Goal: Transaction & Acquisition: Purchase product/service

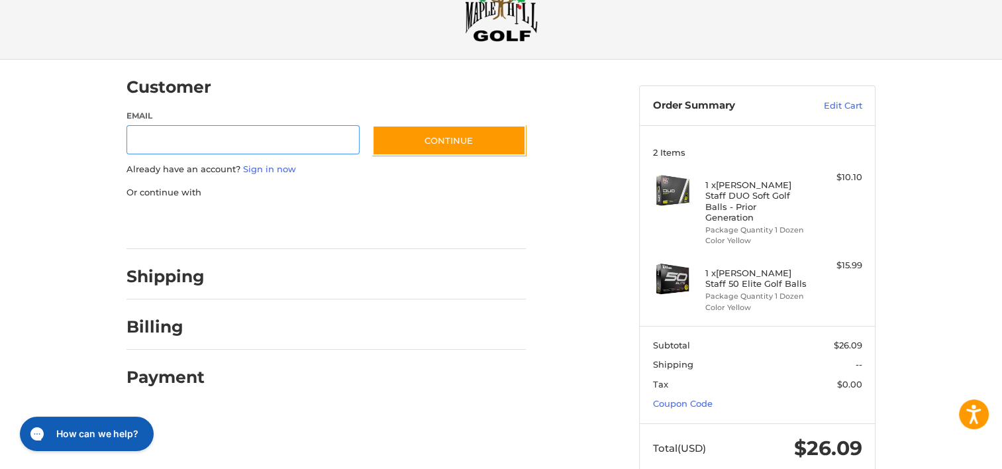
scroll to position [66, 0]
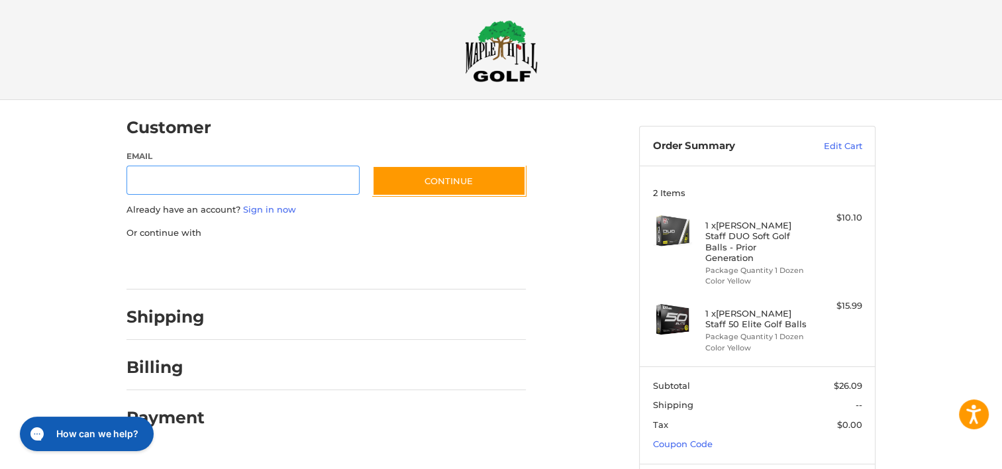
scroll to position [12, 0]
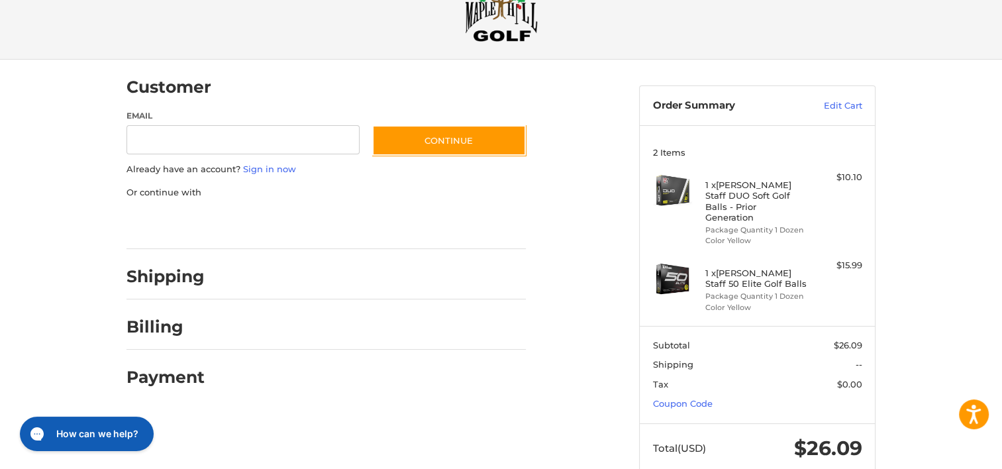
scroll to position [66, 0]
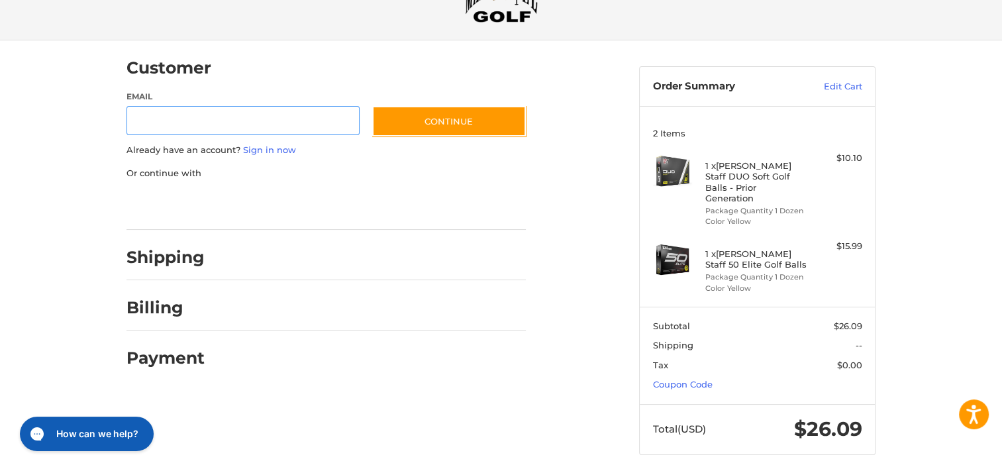
click at [151, 117] on input "Email" at bounding box center [242, 121] width 233 height 30
type input "**********"
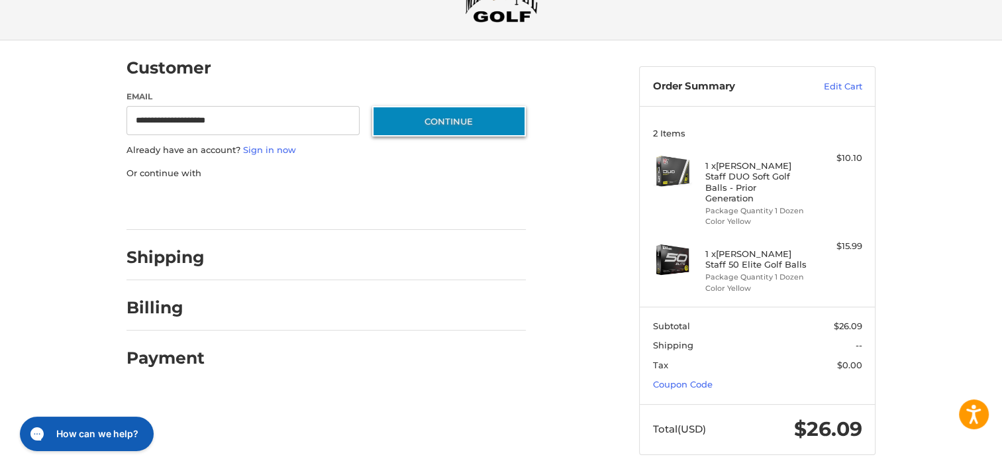
click at [415, 121] on button "Continue" at bounding box center [449, 121] width 154 height 30
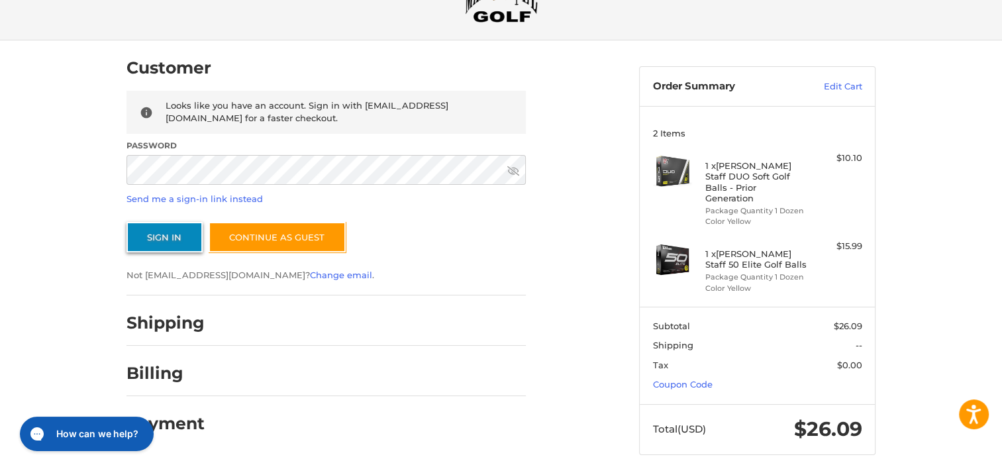
click at [181, 241] on button "Sign In" at bounding box center [164, 237] width 76 height 30
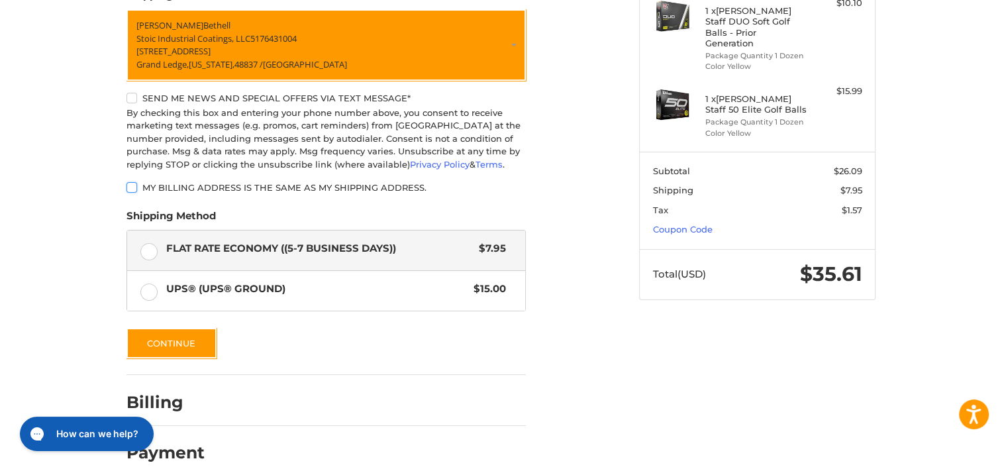
scroll to position [241, 0]
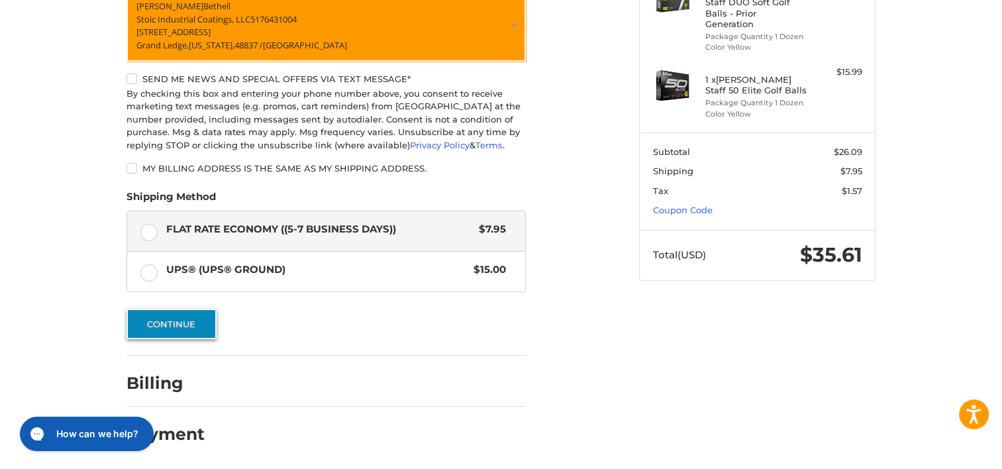
click at [175, 326] on button "Continue" at bounding box center [171, 324] width 90 height 30
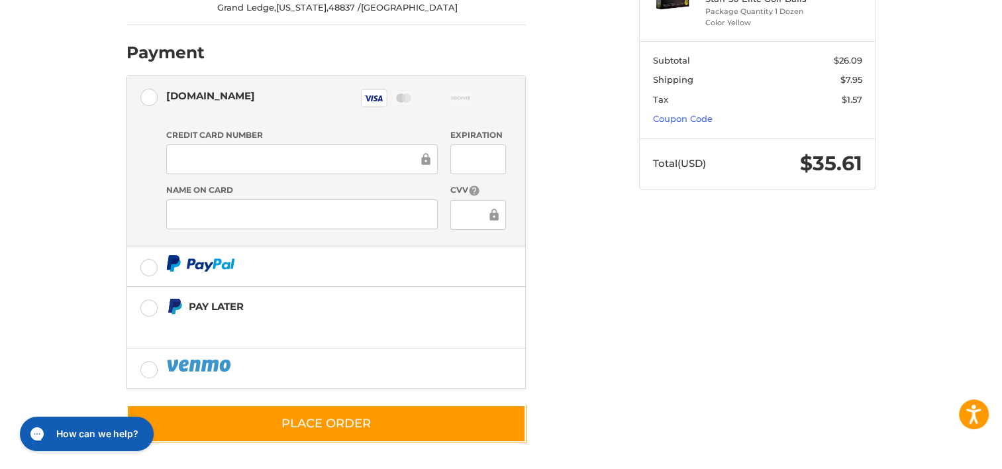
scroll to position [334, 0]
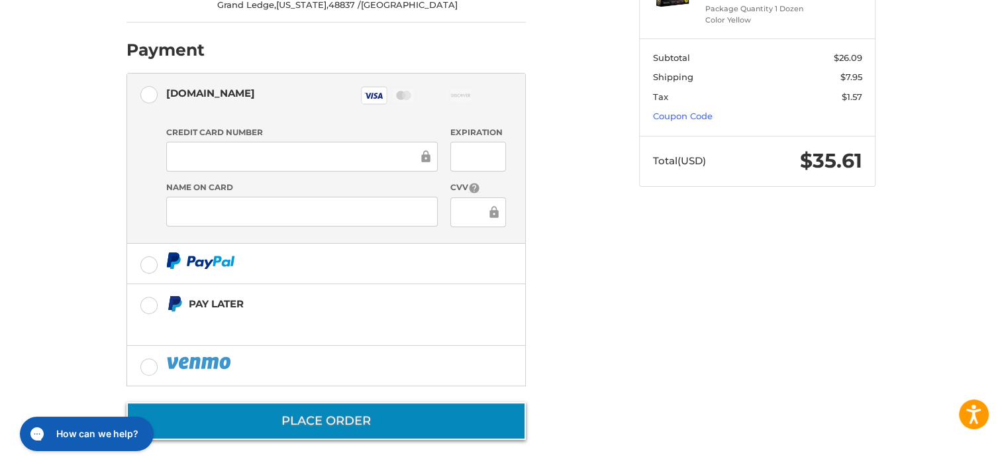
click at [337, 419] on button "Place Order" at bounding box center [325, 421] width 399 height 38
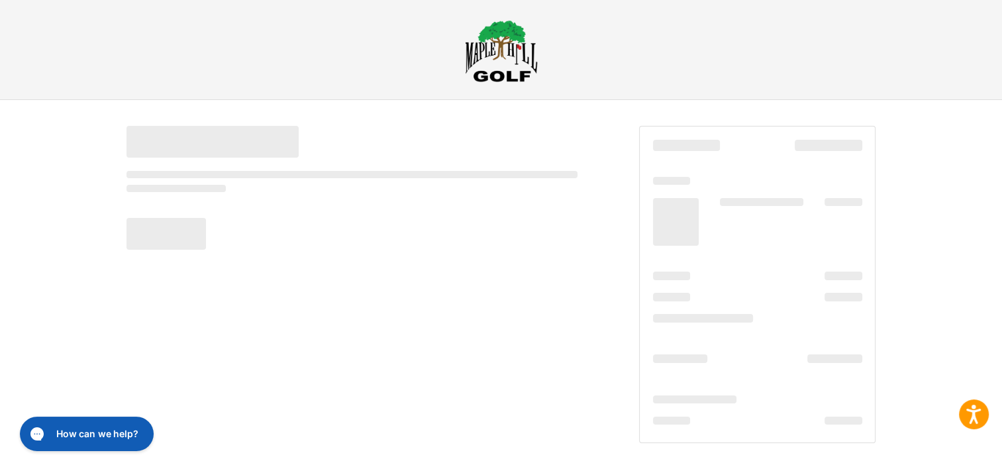
scroll to position [6, 0]
